Goal: Task Accomplishment & Management: Manage account settings

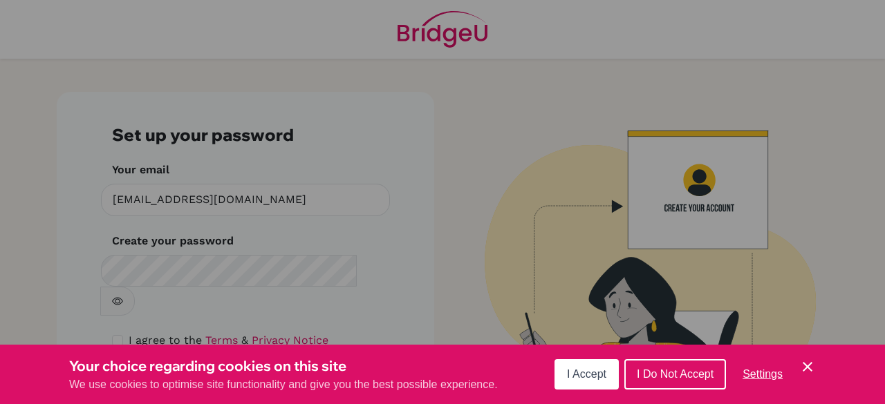
scroll to position [24, 0]
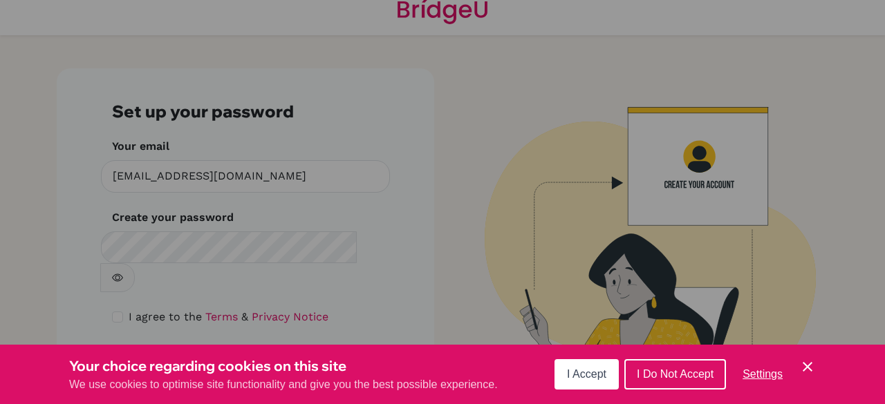
drag, startPoint x: 0, startPoint y: 0, endPoint x: 814, endPoint y: 366, distance: 892.6
click at [814, 366] on icon "Cookie Control Close Icon" at bounding box center [807, 367] width 17 height 17
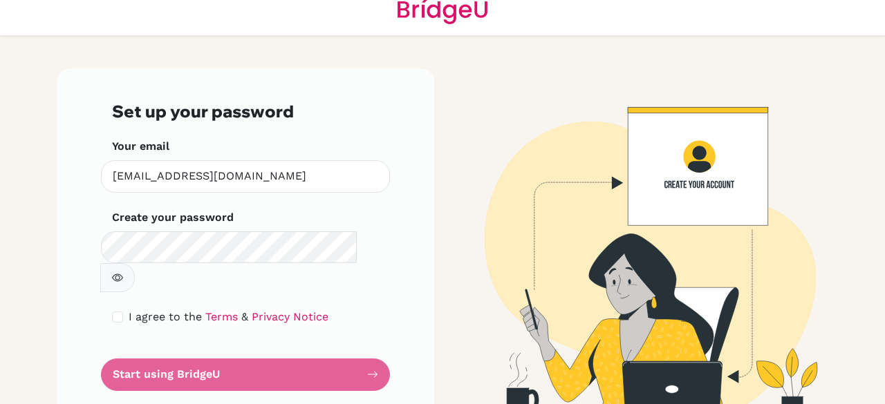
click at [518, 197] on img at bounding box center [639, 245] width 788 height 355
click at [306, 344] on form "Set up your password Your email bibish.b@mbo.edu.mn Invalid email Create your p…" at bounding box center [245, 246] width 267 height 289
click at [310, 339] on form "Set up your password Your email bibish.b@mbo.edu.mn Invalid email Create your p…" at bounding box center [245, 246] width 267 height 289
drag, startPoint x: 321, startPoint y: 354, endPoint x: 310, endPoint y: 305, distance: 50.3
click at [321, 354] on form "Set up your password Your email bibish.b@mbo.edu.mn Invalid email Create your p…" at bounding box center [245, 246] width 267 height 289
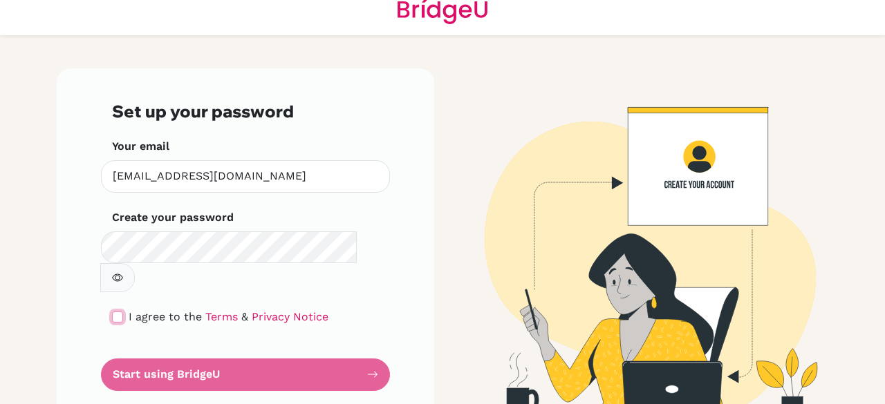
click at [114, 312] on input "checkbox" at bounding box center [117, 317] width 11 height 11
checkbox input "true"
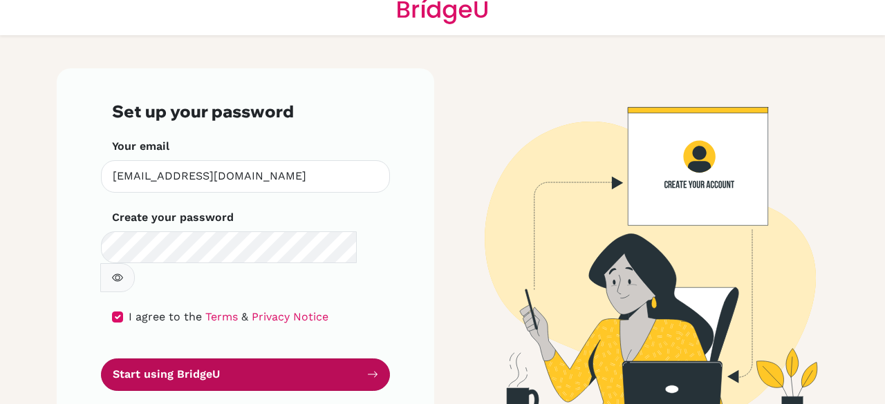
click at [254, 359] on button "Start using BridgeU" at bounding box center [245, 375] width 289 height 32
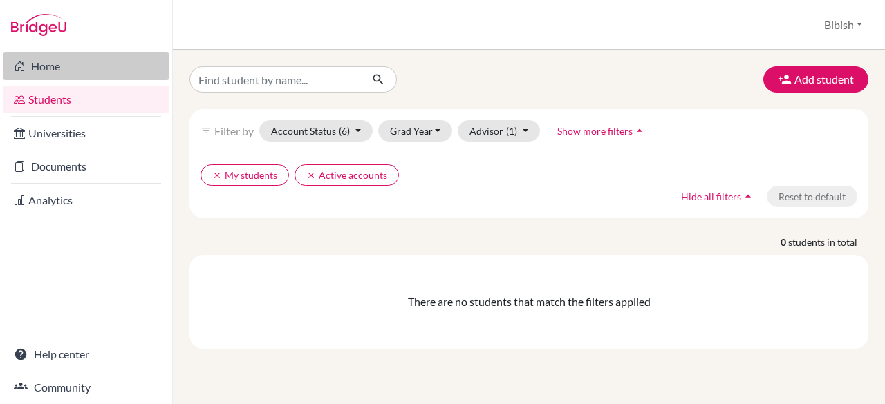
click at [20, 73] on icon at bounding box center [19, 66] width 11 height 17
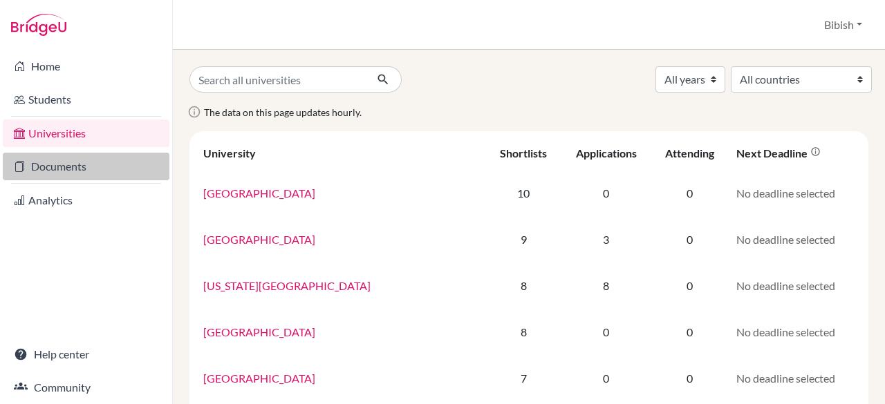
drag, startPoint x: 0, startPoint y: 0, endPoint x: 71, endPoint y: 170, distance: 184.1
click at [71, 170] on link "Documents" at bounding box center [86, 167] width 167 height 28
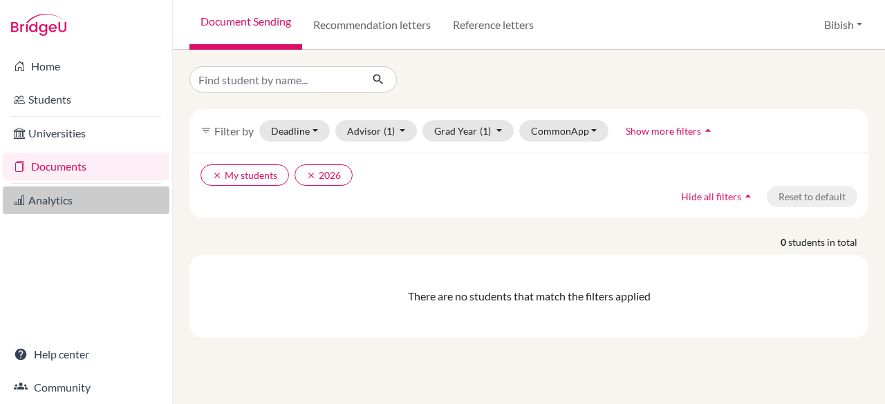
click at [71, 197] on link "Analytics" at bounding box center [86, 201] width 167 height 28
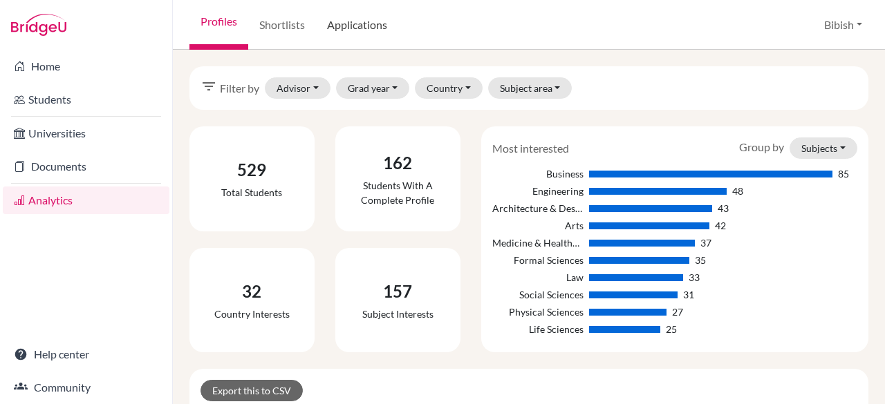
click at [365, 28] on link "Applications" at bounding box center [357, 25] width 82 height 50
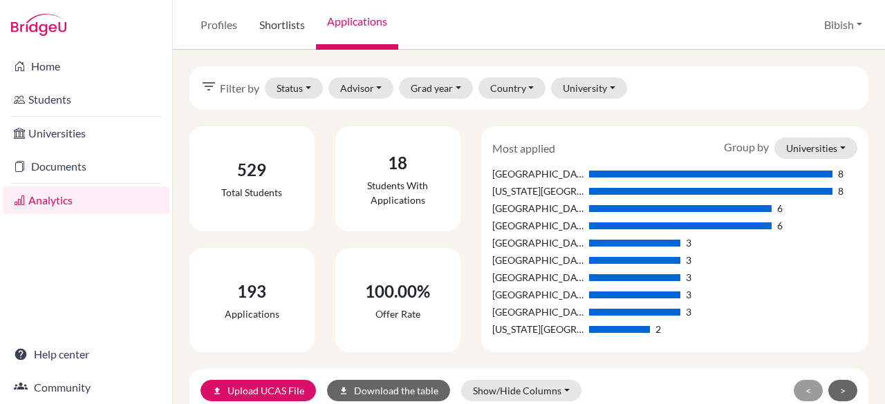
click at [285, 21] on link "Shortlists" at bounding box center [282, 25] width 68 height 50
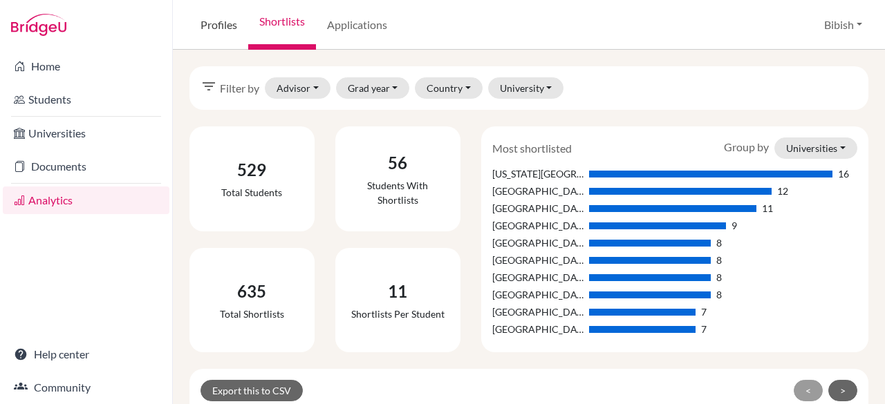
click at [218, 18] on link "Profiles" at bounding box center [218, 25] width 59 height 50
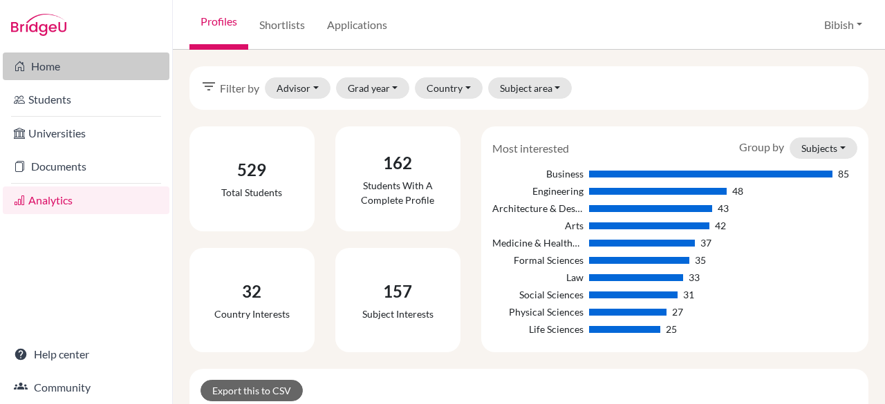
click at [48, 67] on link "Home" at bounding box center [86, 67] width 167 height 28
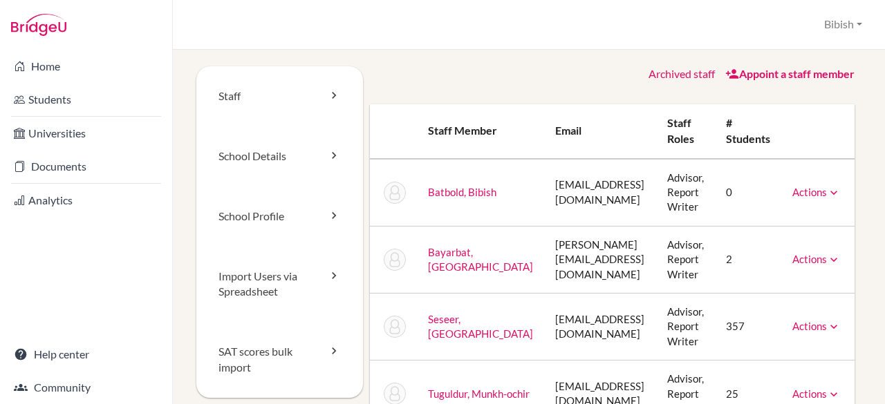
click at [425, 48] on div "School Settings > Staff Bibish Profile School Settings Log out Your browser is …" at bounding box center [529, 25] width 712 height 50
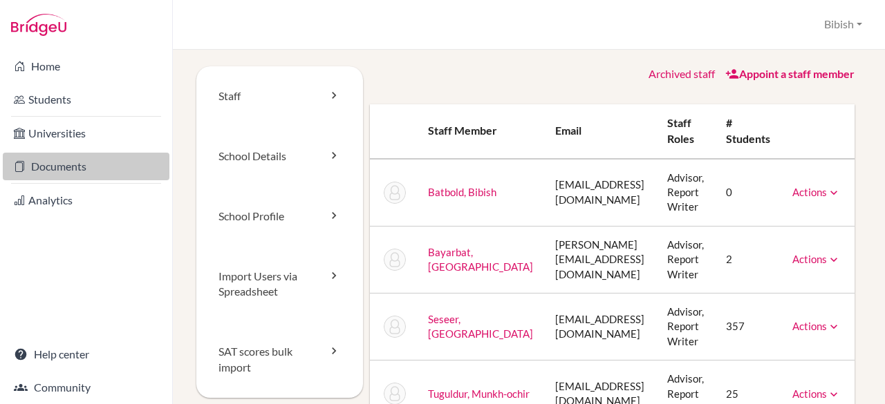
click at [59, 167] on link "Documents" at bounding box center [86, 167] width 167 height 28
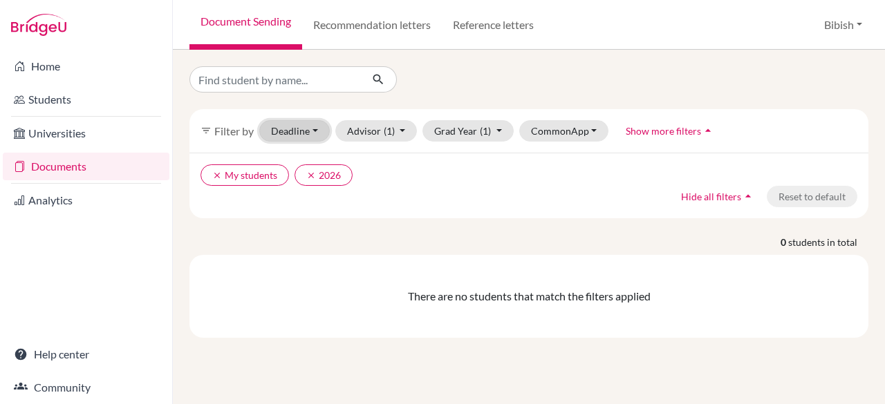
click at [306, 127] on button "Deadline - Select a date range Or double click for a single date selection [DAT…" at bounding box center [294, 130] width 71 height 21
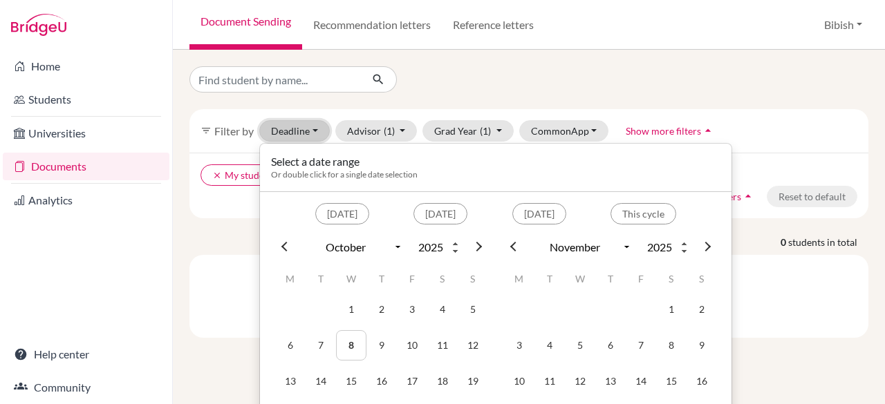
click at [306, 127] on button "Deadline - Select a date range Or double click for a single date selection Toda…" at bounding box center [294, 130] width 71 height 21
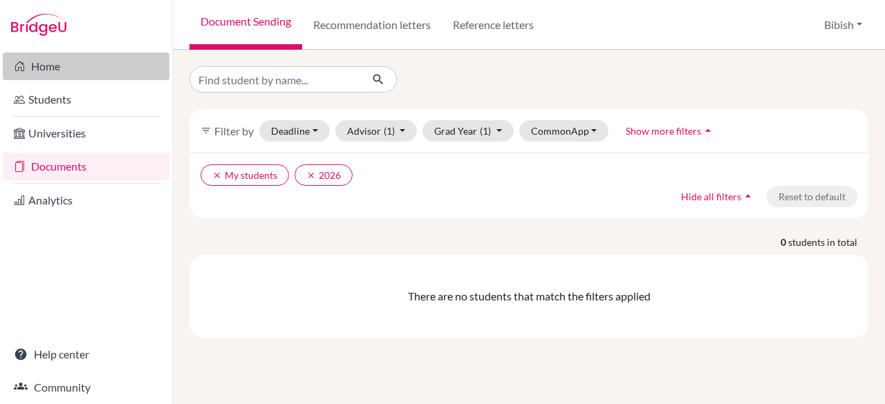
click at [50, 71] on link "Home" at bounding box center [86, 67] width 167 height 28
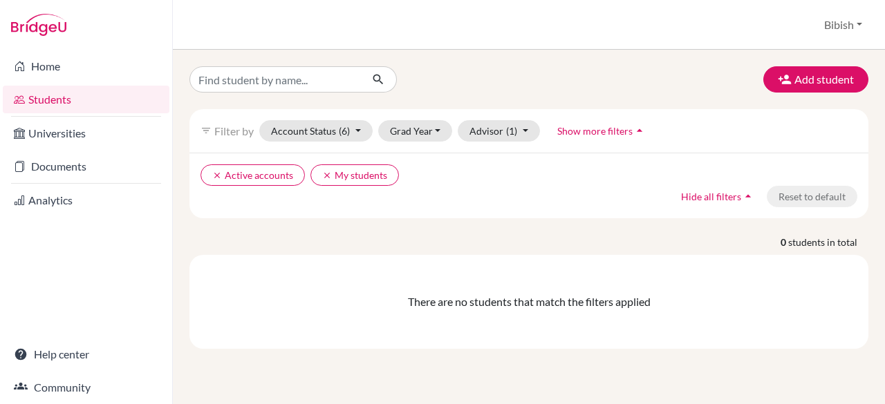
click at [79, 88] on link "Students" at bounding box center [86, 100] width 167 height 28
click at [798, 70] on button "Add student" at bounding box center [815, 79] width 105 height 26
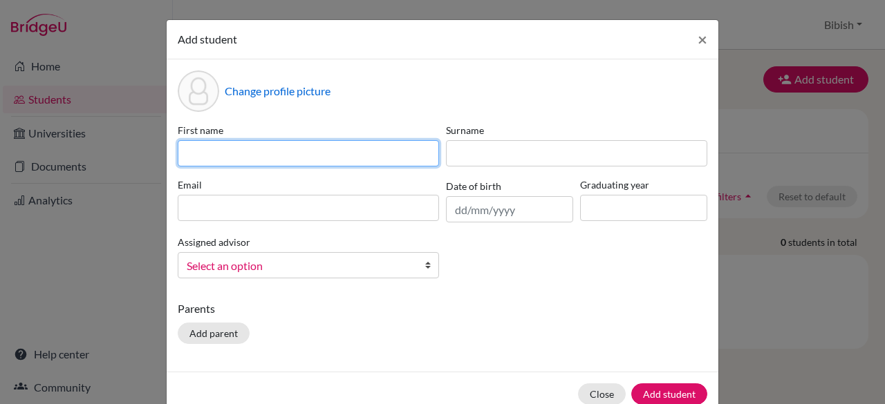
click at [292, 165] on input at bounding box center [308, 153] width 261 height 26
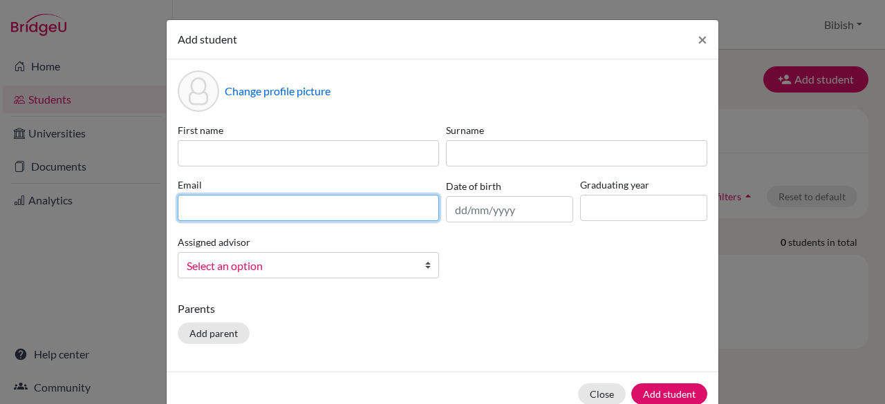
click at [290, 212] on input at bounding box center [308, 208] width 261 height 26
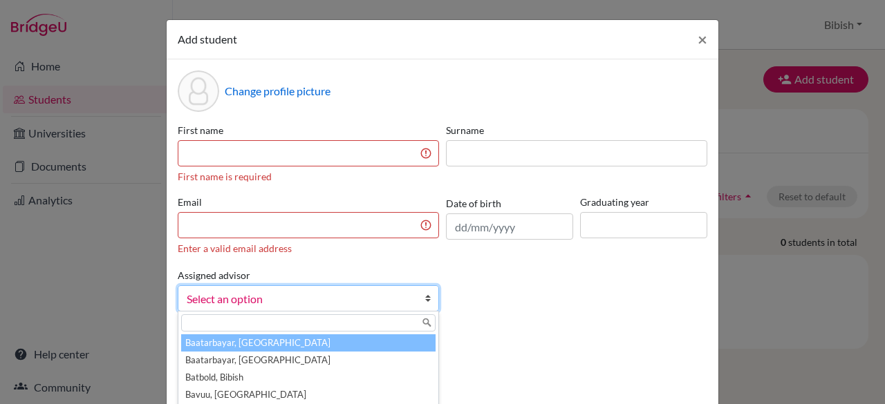
click at [282, 281] on div "Assigned advisor Baatarbayar, Ankhtuya Baatarbayar, Ankhtuya Batbold, Bibish Ba…" at bounding box center [308, 289] width 268 height 45
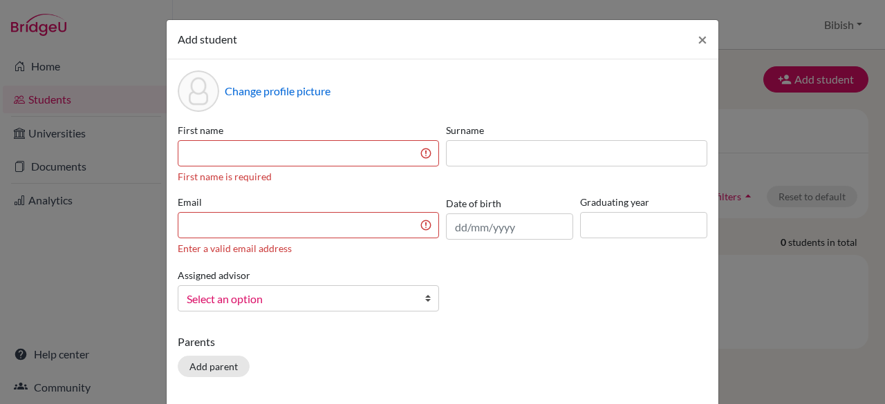
click at [398, 293] on span "Select an option" at bounding box center [299, 299] width 225 height 18
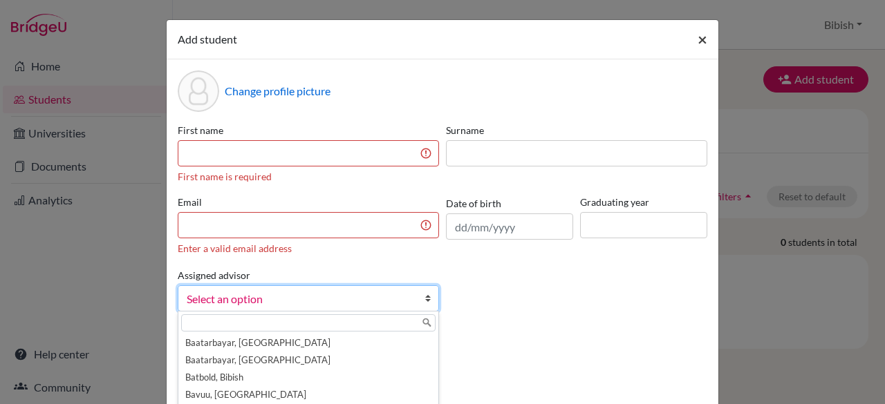
click at [697, 39] on span "×" at bounding box center [702, 39] width 10 height 20
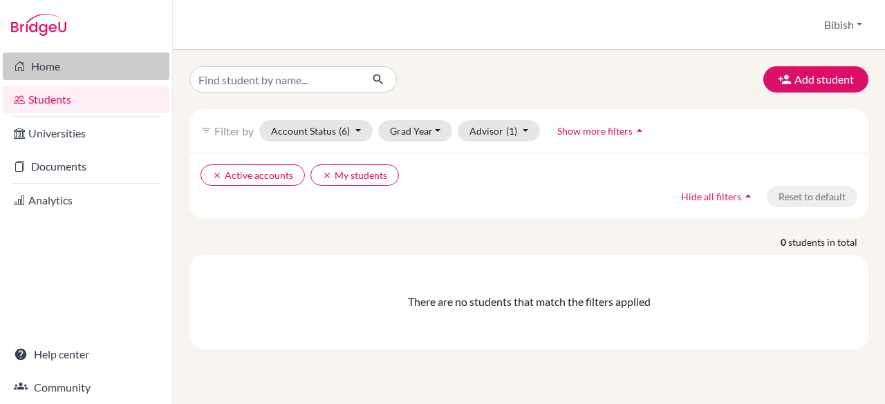
click at [48, 64] on link "Home" at bounding box center [86, 67] width 167 height 28
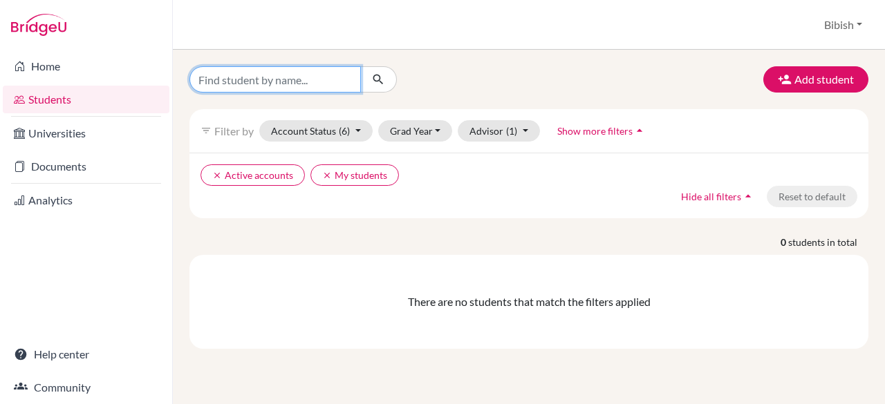
click at [277, 79] on input "Find student by name..." at bounding box center [274, 79] width 171 height 26
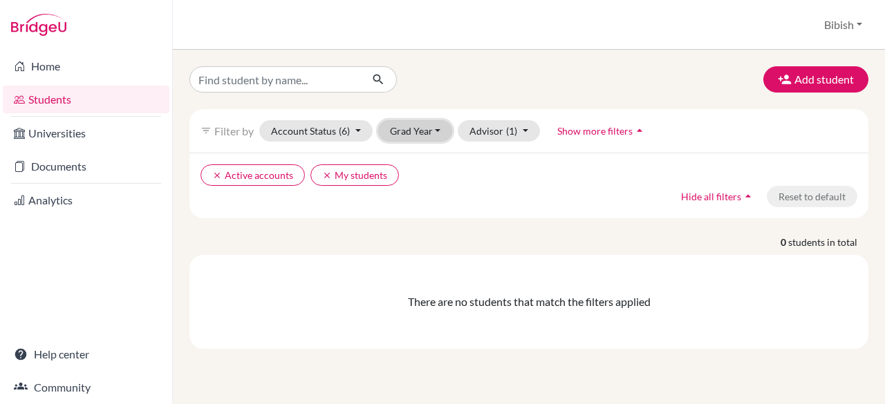
click at [435, 129] on button "Grad Year" at bounding box center [415, 130] width 75 height 21
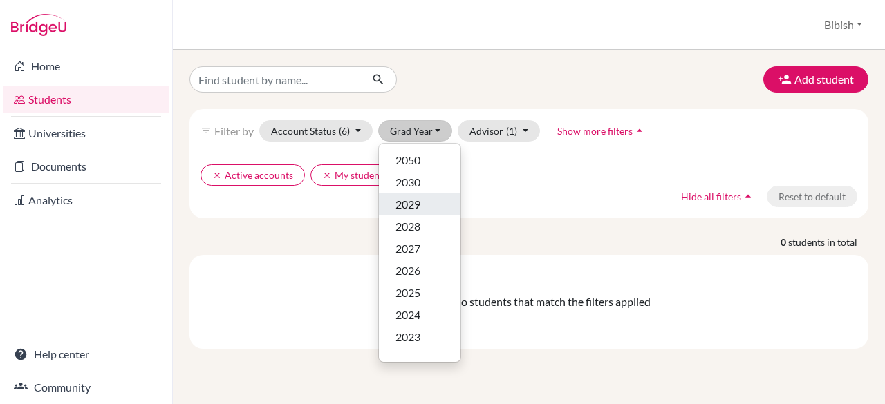
click at [415, 203] on span "2029" at bounding box center [407, 204] width 25 height 17
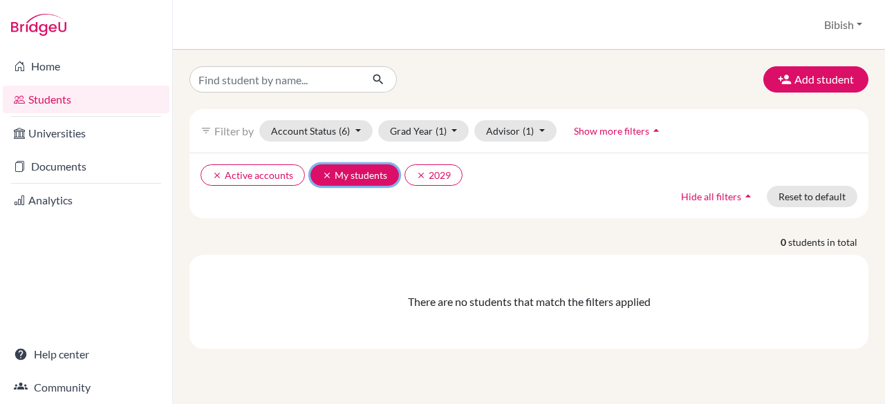
click at [326, 178] on icon "clear" at bounding box center [327, 176] width 10 height 10
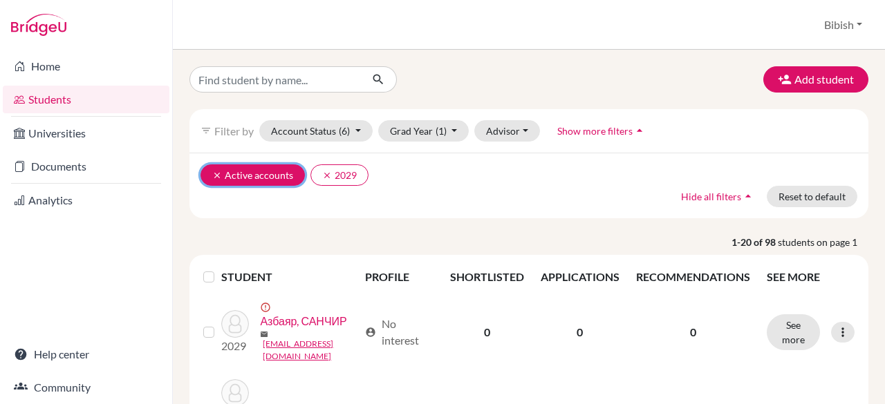
click at [213, 173] on icon "clear" at bounding box center [217, 176] width 10 height 10
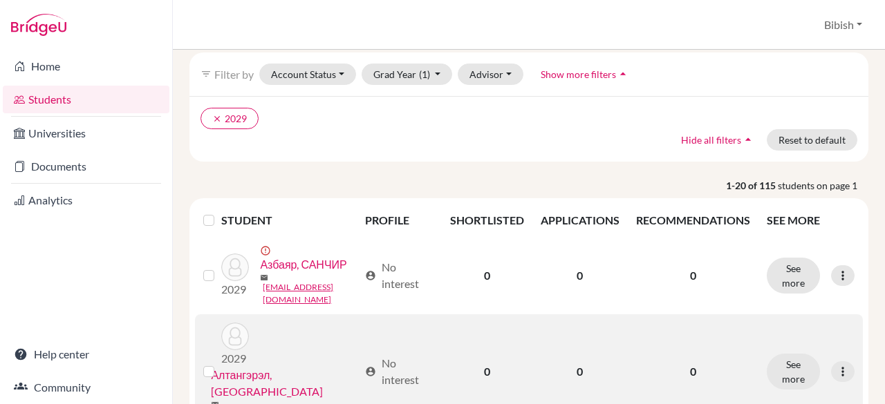
scroll to position [69, 0]
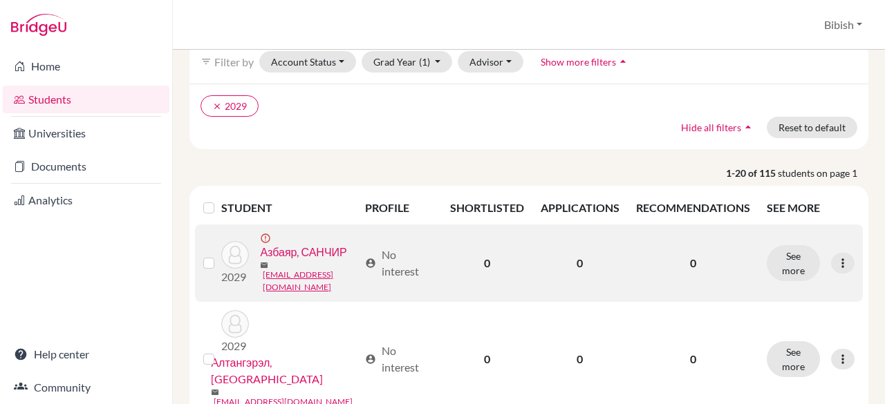
click at [274, 261] on link "Азбаяр, САНЧИР" at bounding box center [303, 252] width 86 height 17
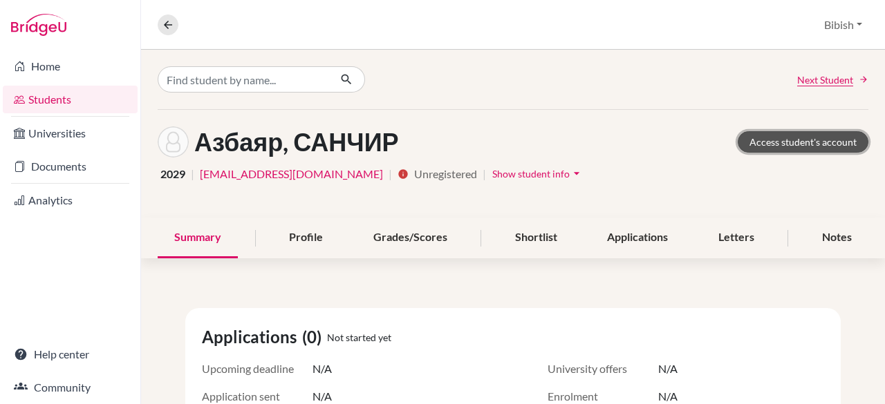
click at [791, 140] on link "Access student's account" at bounding box center [803, 141] width 131 height 21
click at [158, 24] on button at bounding box center [168, 25] width 21 height 21
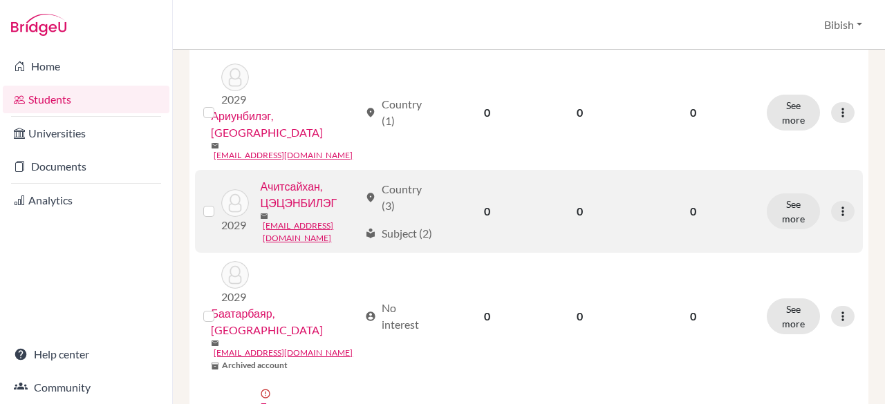
scroll to position [899, 0]
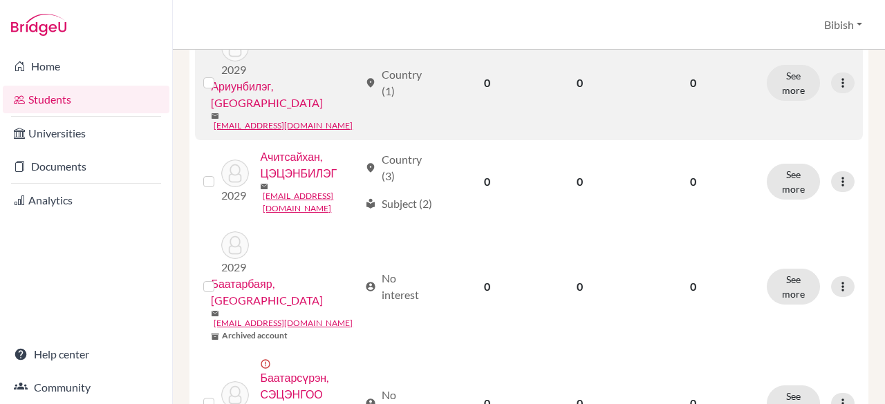
click at [261, 91] on link "Ариунбилэг, [GEOGRAPHIC_DATA]" at bounding box center [284, 94] width 147 height 33
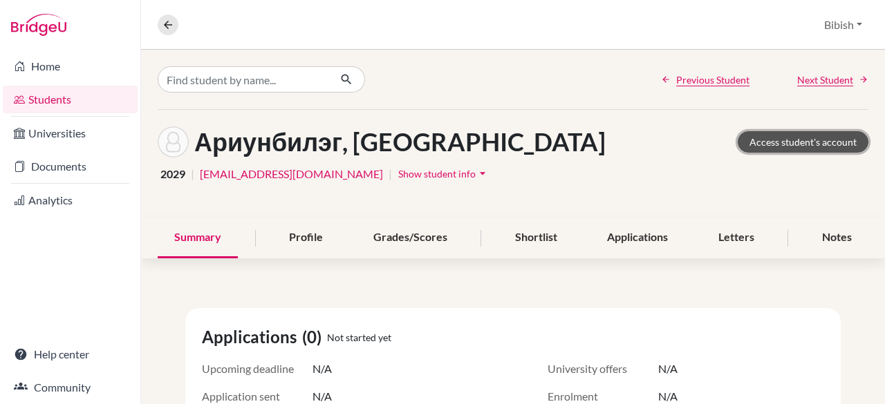
click at [805, 138] on link "Access student's account" at bounding box center [803, 141] width 131 height 21
